Goal: Information Seeking & Learning: Check status

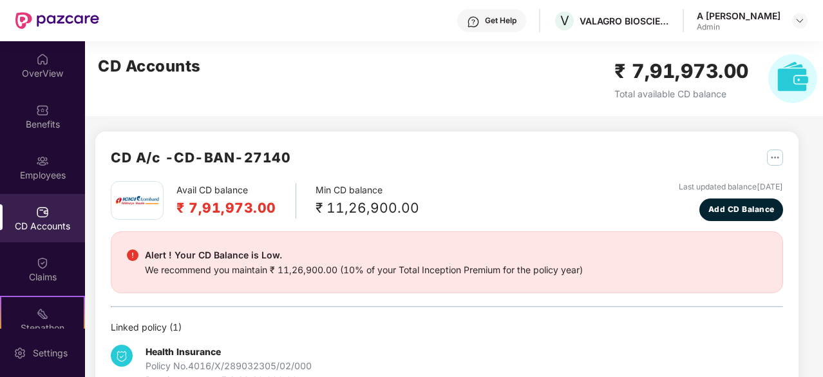
scroll to position [115, 0]
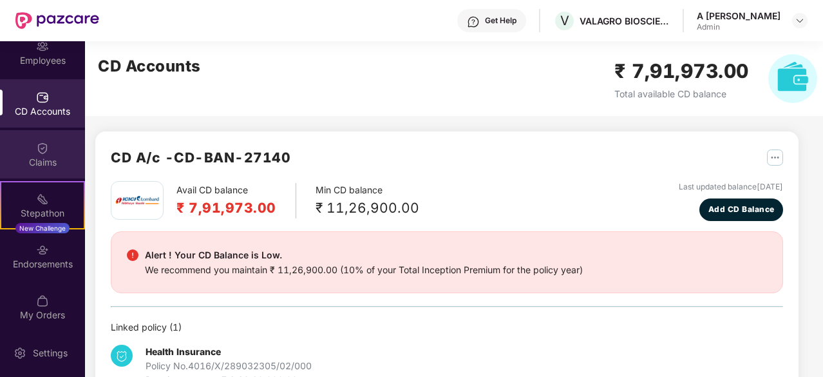
click at [59, 159] on div "Claims" at bounding box center [42, 162] width 85 height 13
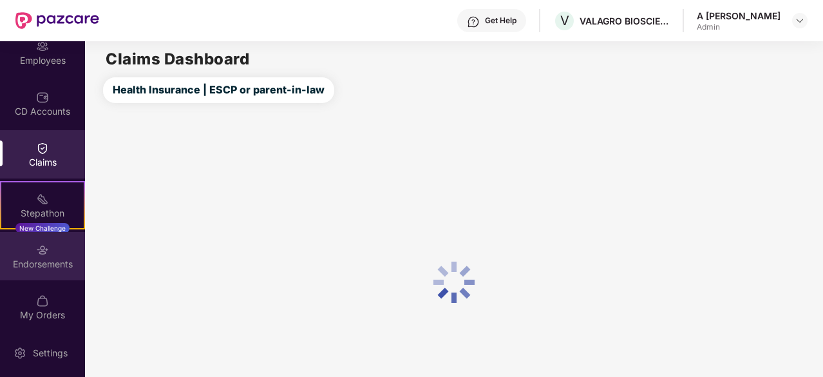
click at [43, 263] on div "Endorsements" at bounding box center [42, 264] width 85 height 13
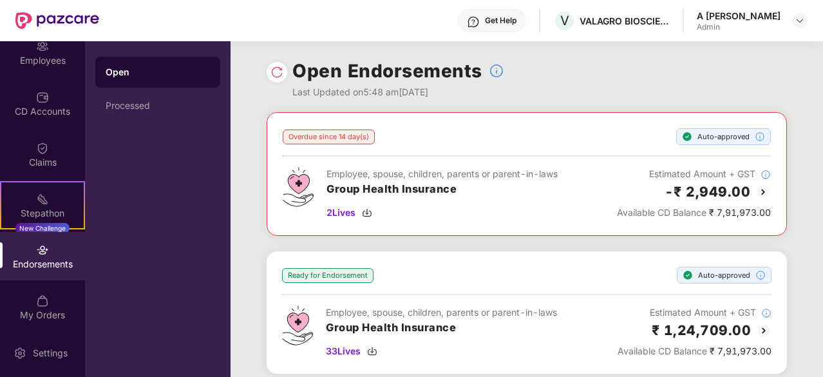
click at [43, 263] on div "Endorsements" at bounding box center [42, 264] width 85 height 13
drag, startPoint x: 545, startPoint y: 81, endPoint x: 463, endPoint y: 83, distance: 81.8
click at [545, 83] on div "Open Endorsements Last Updated on 5:48 am[DATE]" at bounding box center [527, 76] width 520 height 71
click at [168, 107] on div "Processed" at bounding box center [158, 105] width 104 height 10
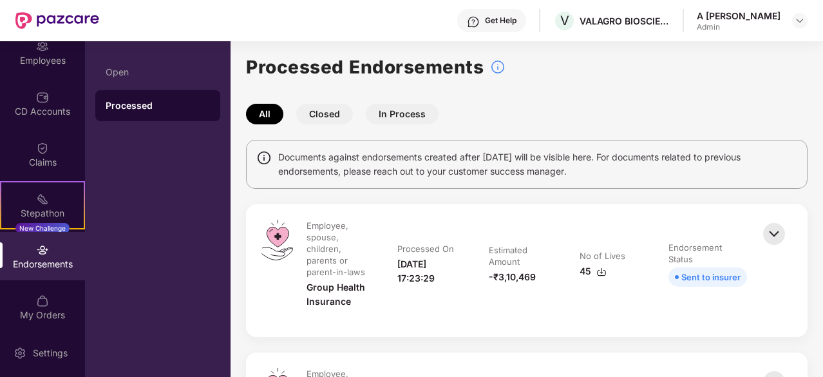
drag, startPoint x: 676, startPoint y: 214, endPoint x: 640, endPoint y: 196, distance: 40.0
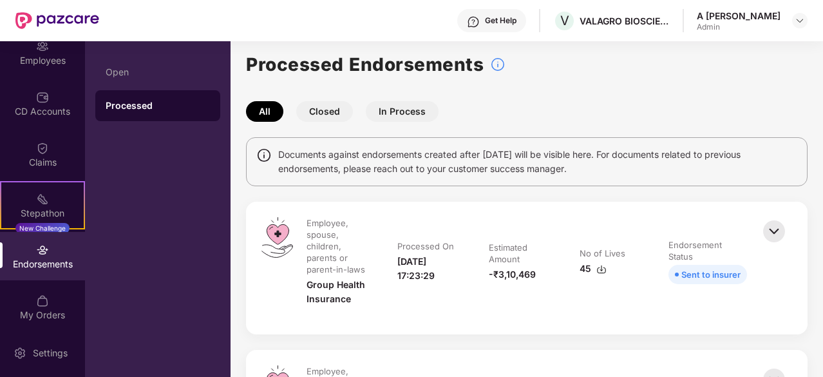
click at [410, 108] on button "In Process" at bounding box center [402, 111] width 73 height 21
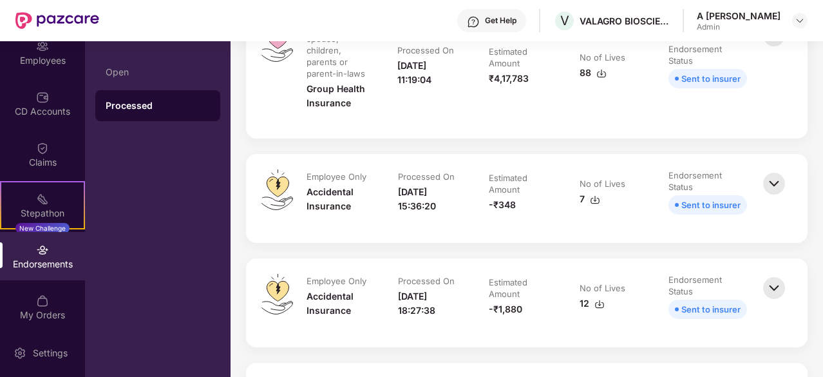
drag, startPoint x: 607, startPoint y: 269, endPoint x: 596, endPoint y: 372, distance: 102.9
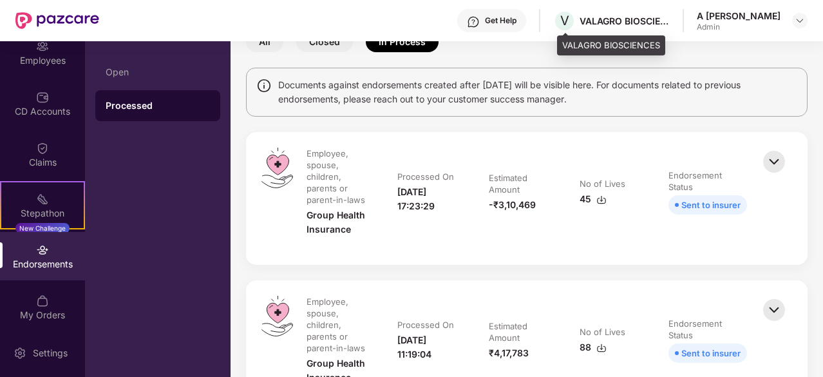
scroll to position [0, 0]
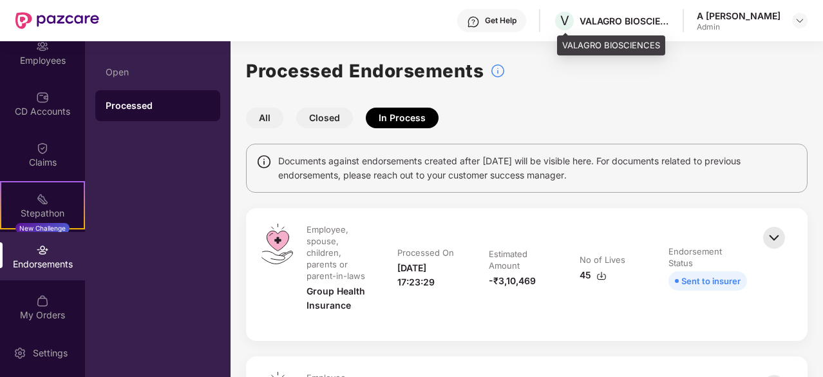
drag, startPoint x: 577, startPoint y: 209, endPoint x: 578, endPoint y: 12, distance: 197.1
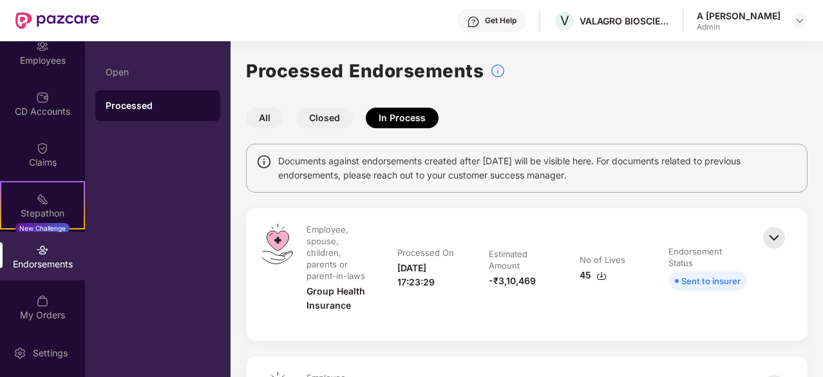
click at [325, 123] on button "Closed" at bounding box center [324, 118] width 57 height 21
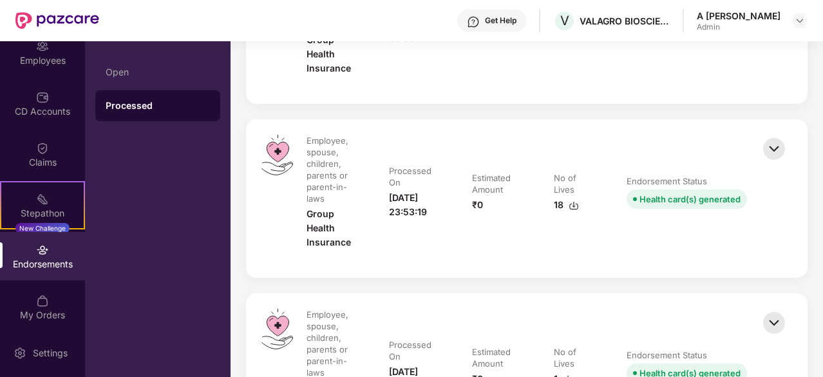
drag, startPoint x: 611, startPoint y: 128, endPoint x: 568, endPoint y: 236, distance: 116.2
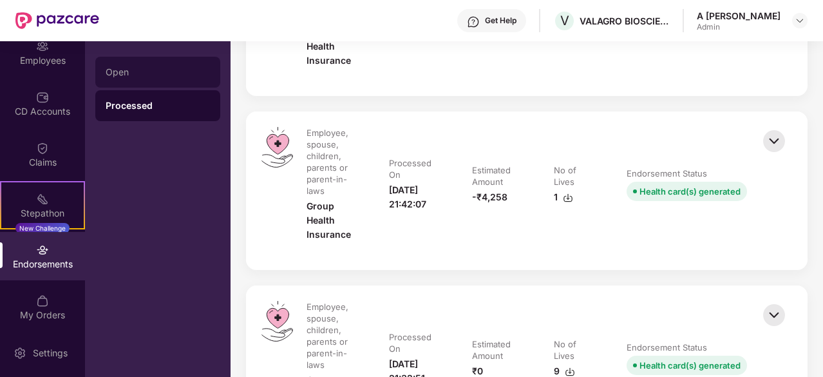
click at [155, 86] on div "Open" at bounding box center [157, 72] width 125 height 31
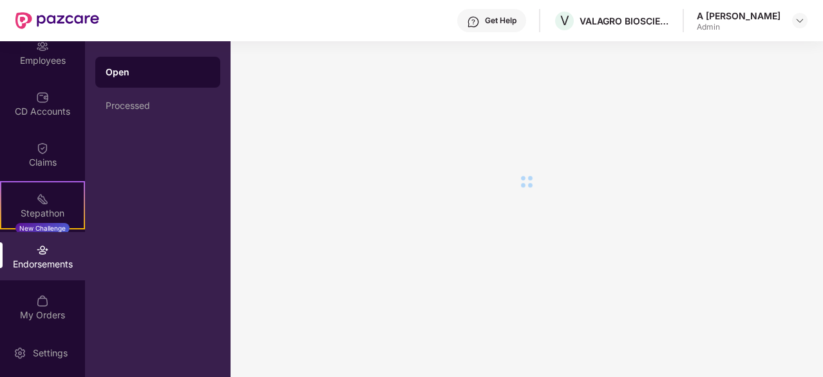
scroll to position [0, 0]
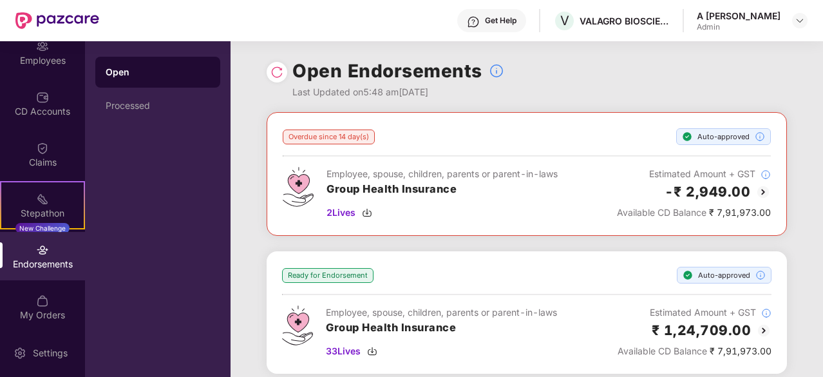
drag, startPoint x: 786, startPoint y: 189, endPoint x: 792, endPoint y: 203, distance: 14.5
click at [786, 189] on div "Overdue since 14 day(s) Auto-approved Employee, spouse, children, parents or pa…" at bounding box center [527, 251] width 593 height 278
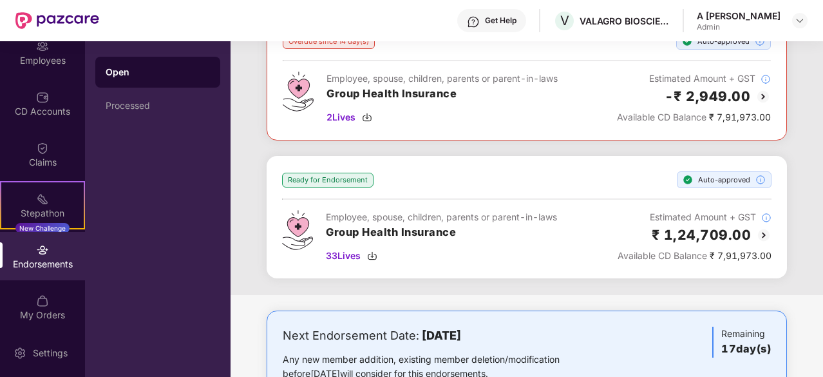
drag, startPoint x: 802, startPoint y: 220, endPoint x: 777, endPoint y: 297, distance: 80.7
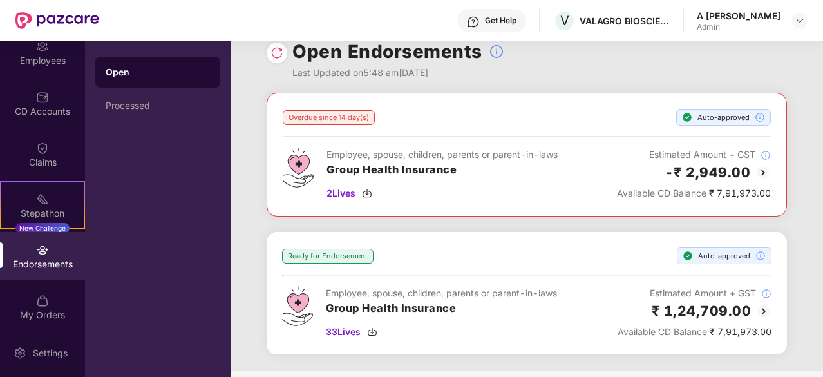
drag, startPoint x: 800, startPoint y: 292, endPoint x: 795, endPoint y: 204, distance: 89.0
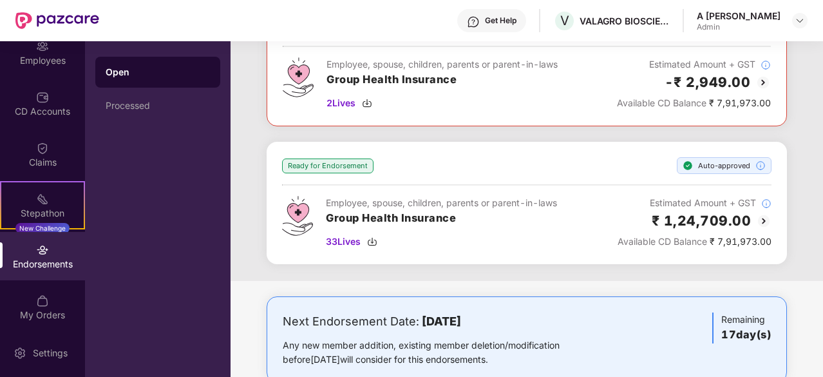
drag, startPoint x: 819, startPoint y: 252, endPoint x: 795, endPoint y: 348, distance: 98.9
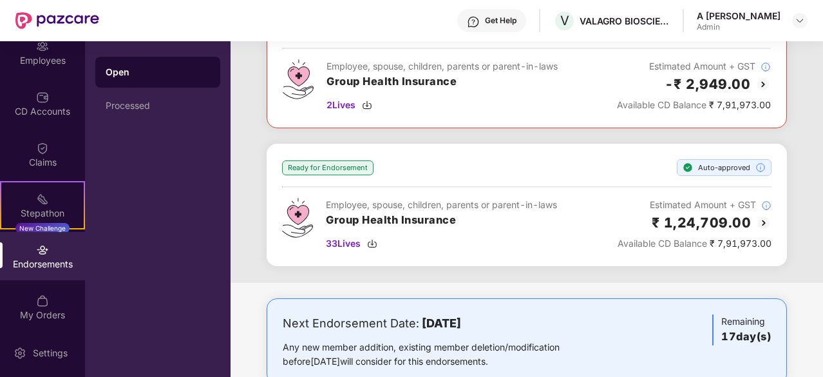
drag, startPoint x: 811, startPoint y: 278, endPoint x: 804, endPoint y: 232, distance: 45.6
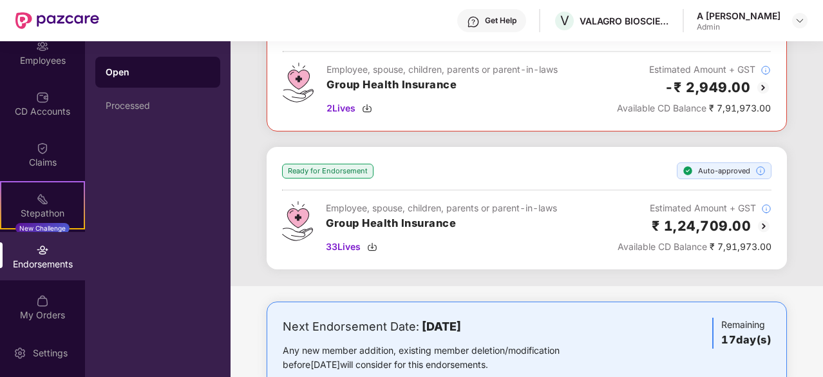
click at [559, 238] on div "Employee, spouse, children, parents or parent-in-laws Group Health Insurance 33…" at bounding box center [526, 227] width 489 height 53
click at [814, 162] on div "Overdue since 14 day(s) Auto-approved Employee, spouse, children, parents or pa…" at bounding box center [527, 147] width 593 height 278
click at [55, 51] on div "Employees" at bounding box center [42, 52] width 85 height 48
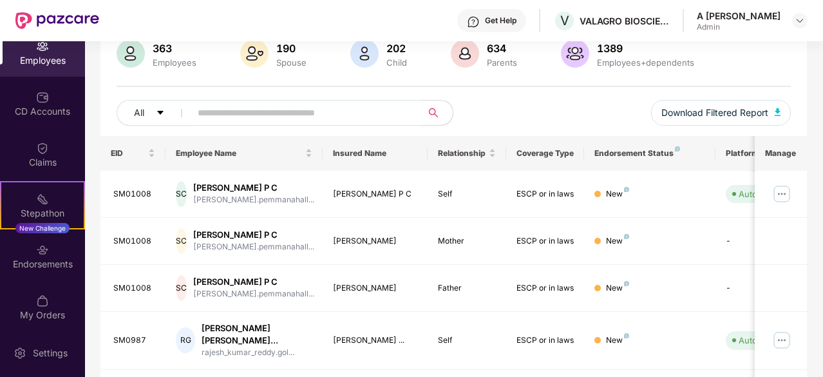
click at [267, 122] on span at bounding box center [302, 113] width 240 height 26
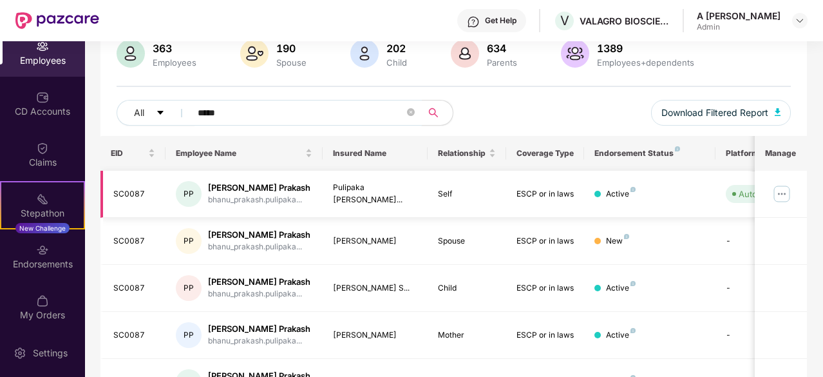
type input "*****"
click at [787, 191] on img at bounding box center [782, 194] width 21 height 21
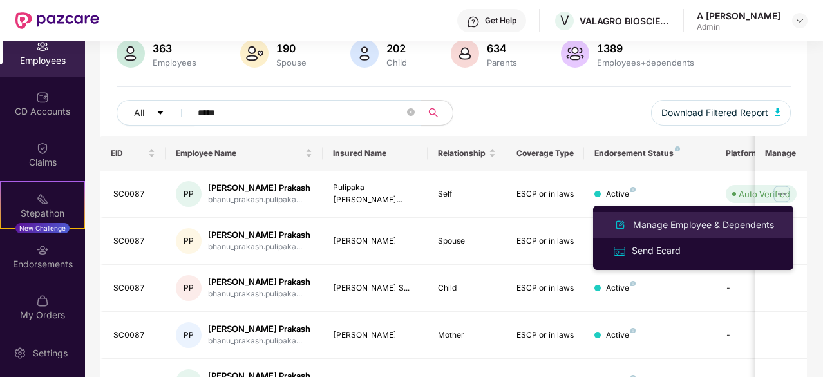
click at [728, 222] on div "Manage Employee & Dependents" at bounding box center [704, 225] width 146 height 14
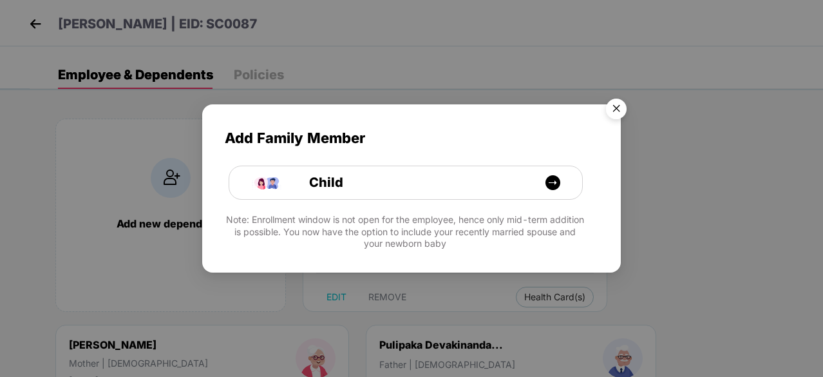
click at [628, 106] on img "Close" at bounding box center [616, 111] width 36 height 36
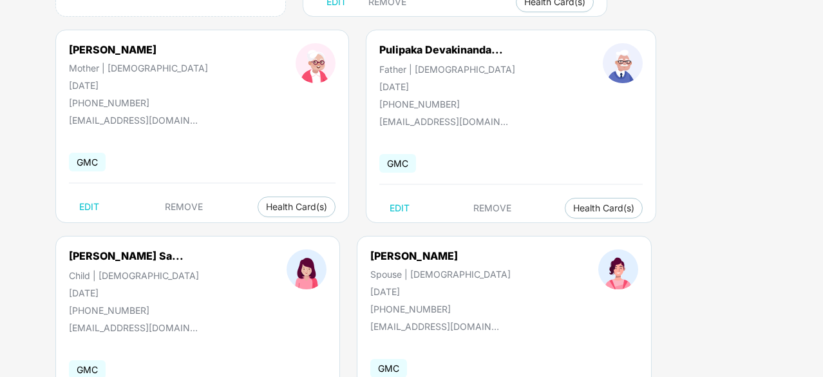
scroll to position [379, 0]
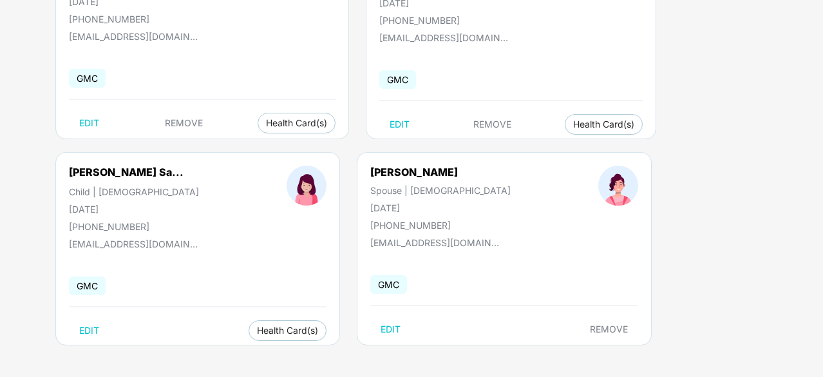
drag, startPoint x: 748, startPoint y: 145, endPoint x: 735, endPoint y: 266, distance: 121.7
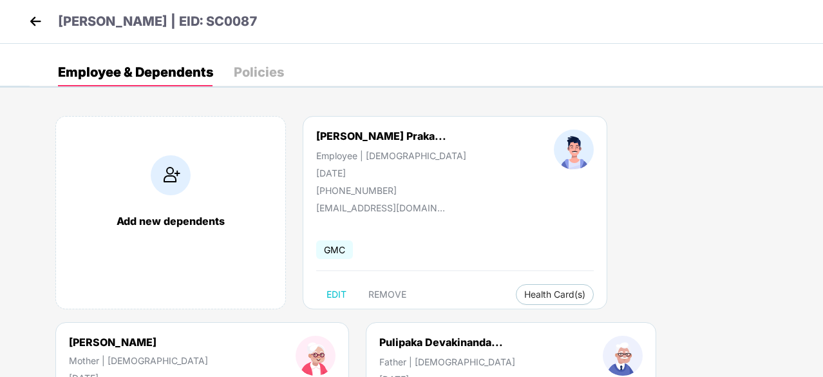
scroll to position [0, 0]
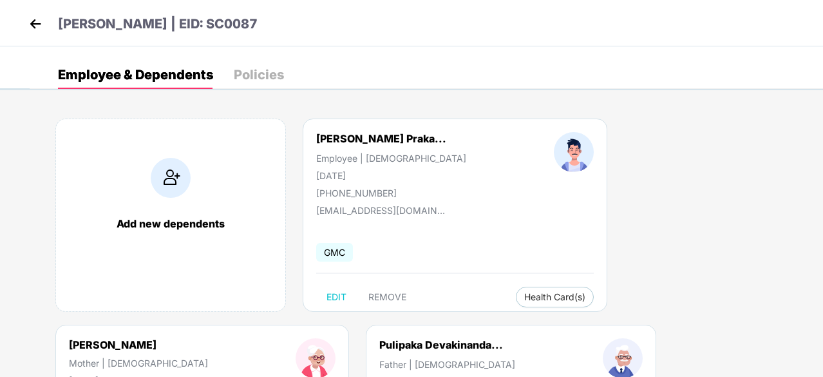
drag, startPoint x: 745, startPoint y: 205, endPoint x: 744, endPoint y: 62, distance: 143.0
click at [35, 17] on img at bounding box center [35, 23] width 19 height 19
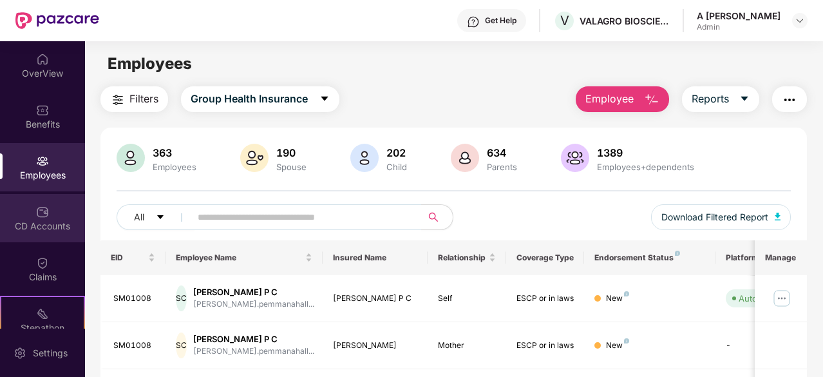
click at [36, 235] on div "CD Accounts" at bounding box center [42, 218] width 85 height 48
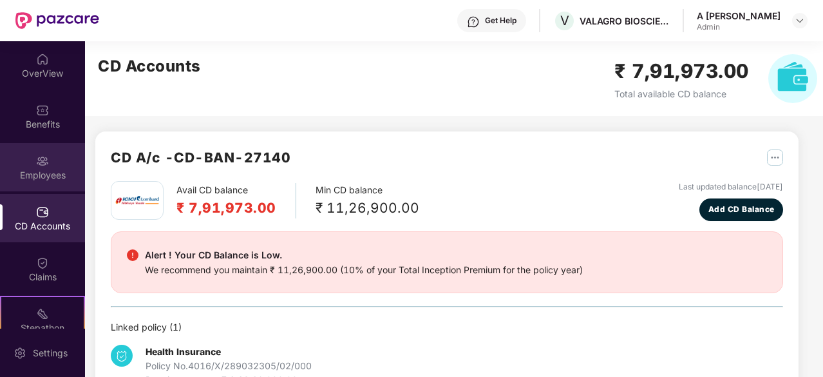
click at [70, 167] on div "Employees" at bounding box center [42, 167] width 85 height 48
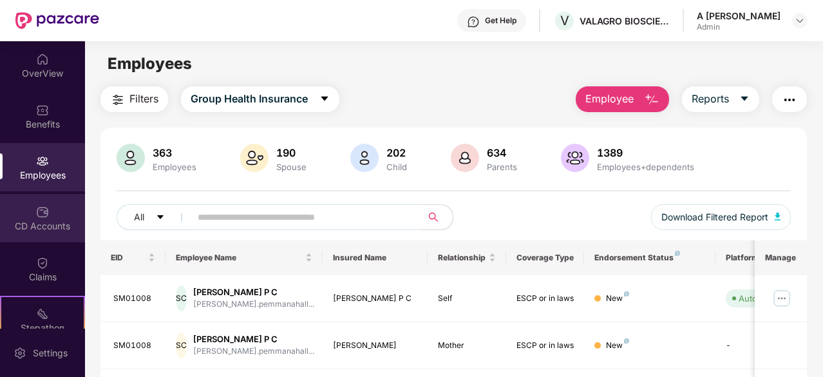
click at [49, 215] on div "CD Accounts" at bounding box center [42, 218] width 85 height 48
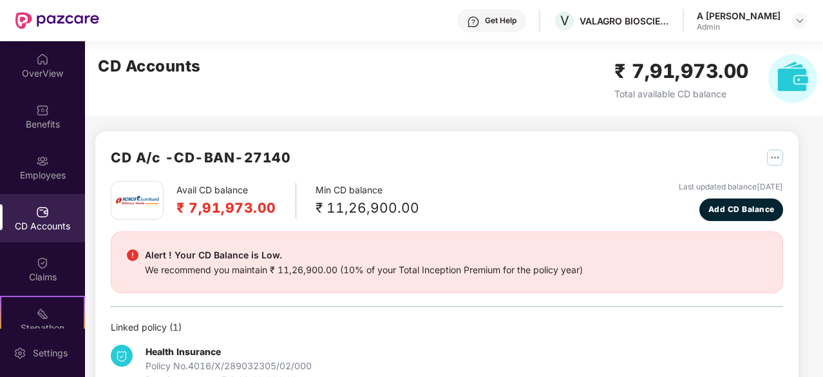
click at [503, 195] on div "Avail CD balance ₹ 7,91,973.00 Min CD balance ₹ 11,26,900.00 Last updated balan…" at bounding box center [447, 201] width 672 height 40
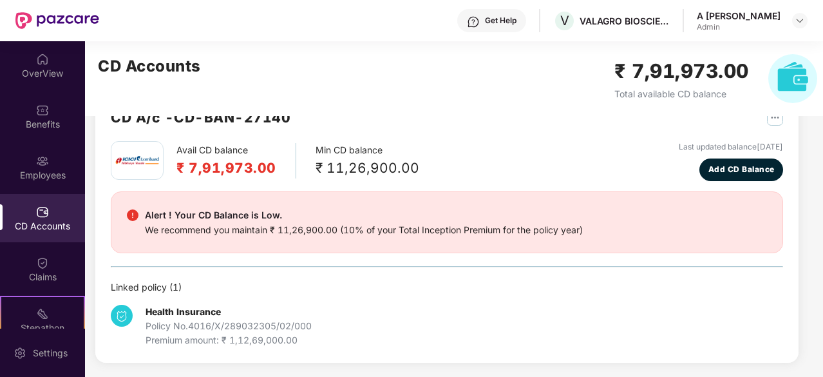
drag, startPoint x: 523, startPoint y: 181, endPoint x: 518, endPoint y: 245, distance: 64.6
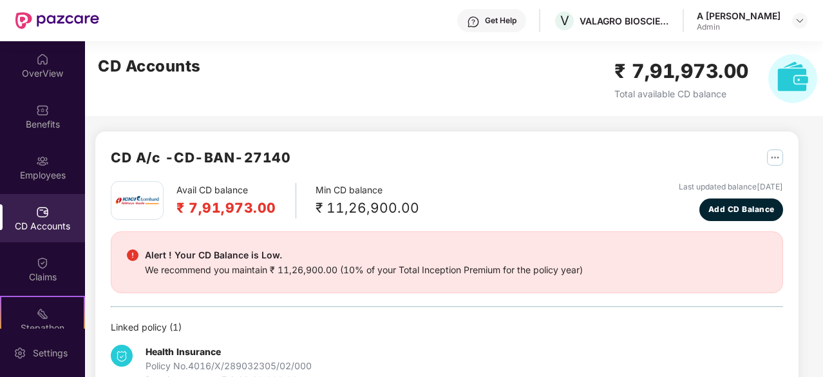
drag, startPoint x: 524, startPoint y: 227, endPoint x: 533, endPoint y: 135, distance: 91.8
click at [462, 209] on div "Avail CD balance ₹ 7,91,973.00 Min CD balance ₹ 11,26,900.00 Last updated balan…" at bounding box center [447, 201] width 672 height 40
click at [487, 186] on div "Avail CD balance ₹ 7,91,973.00 Min CD balance ₹ 11,26,900.00 Last updated balan…" at bounding box center [447, 201] width 672 height 40
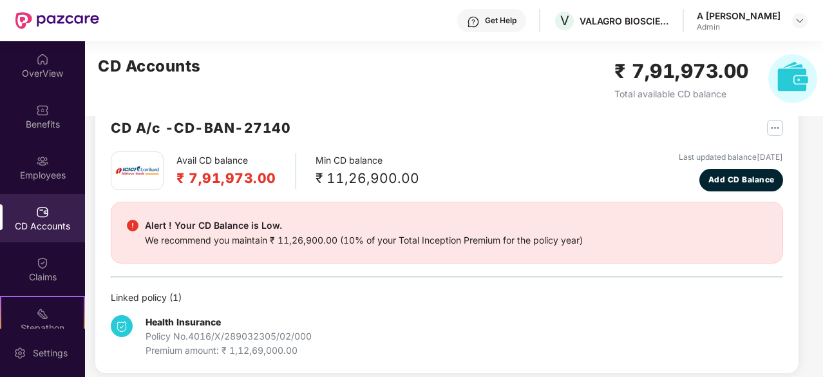
scroll to position [40, 0]
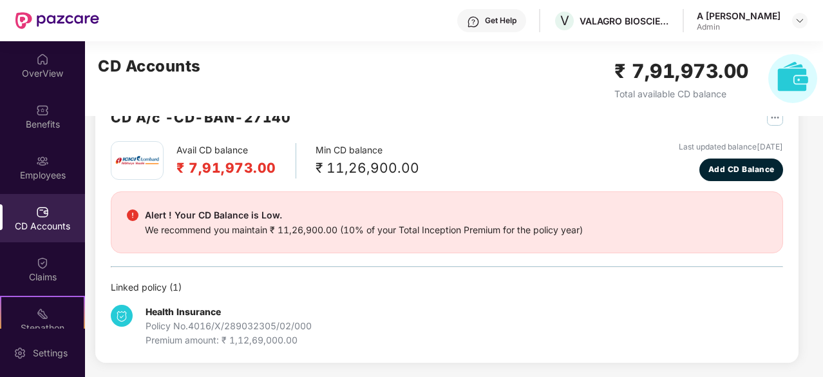
drag, startPoint x: 487, startPoint y: 186, endPoint x: 495, endPoint y: 281, distance: 95.6
click at [50, 281] on div "Claims" at bounding box center [42, 276] width 85 height 13
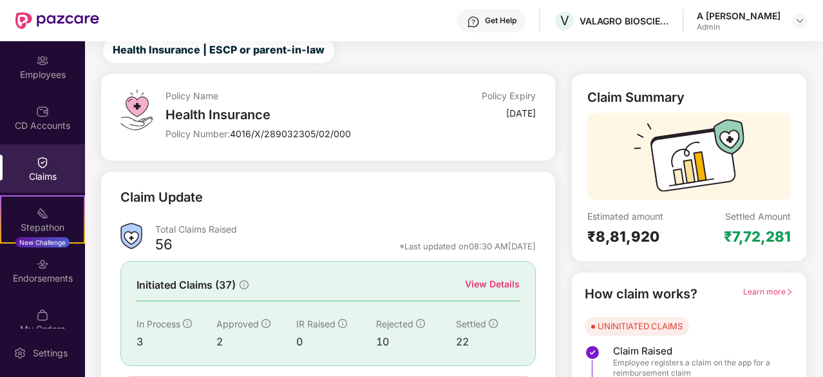
scroll to position [119, 0]
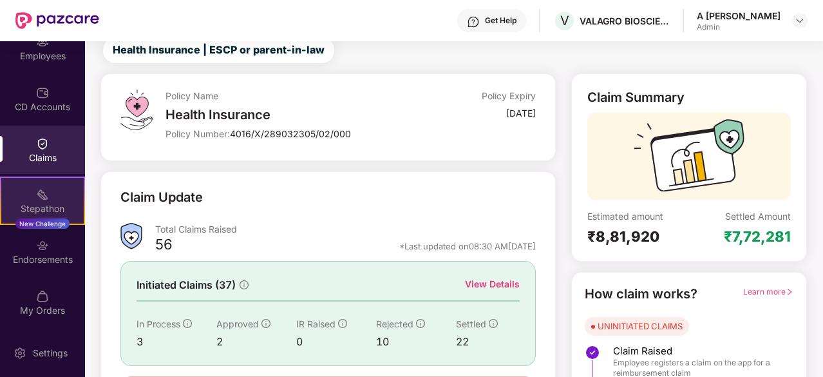
click at [33, 206] on div "Stepathon" at bounding box center [42, 208] width 82 height 13
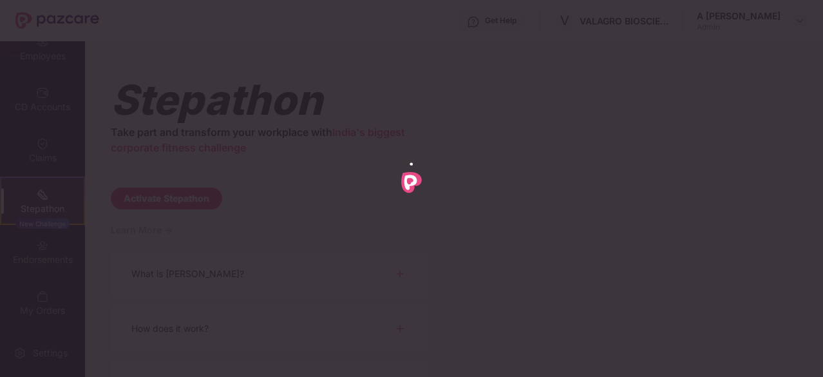
scroll to position [0, 0]
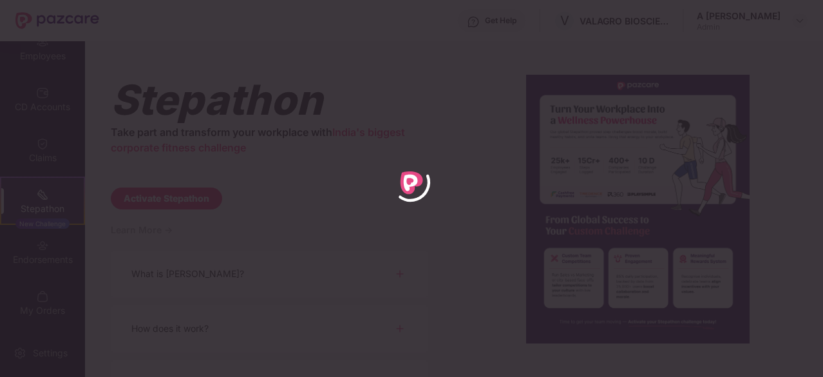
click at [471, 69] on div at bounding box center [411, 188] width 823 height 377
